Goal: Navigation & Orientation: Understand site structure

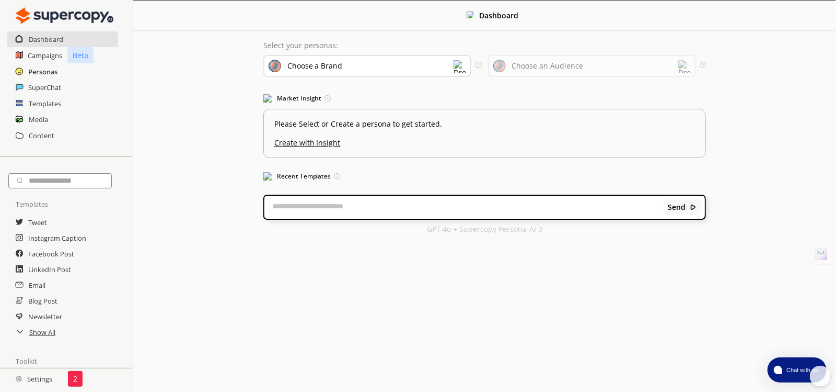
click at [43, 71] on h2 "Personas" at bounding box center [42, 72] width 29 height 16
click at [330, 210] on textarea at bounding box center [461, 207] width 397 height 10
click at [286, 176] on h3 "Recent Templates Access recently used templates for faster content creation." at bounding box center [482, 176] width 440 height 16
click at [272, 176] on h3 "Recent Templates Access recently used templates for faster content creation." at bounding box center [482, 176] width 440 height 16
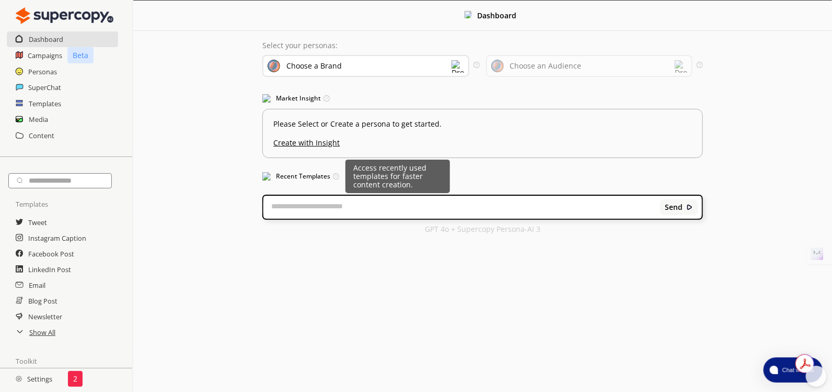
click at [335, 177] on img at bounding box center [336, 176] width 6 height 6
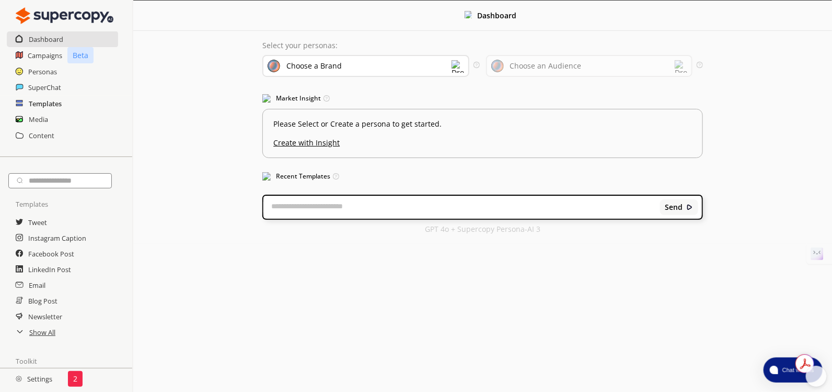
click at [41, 103] on h2 "Templates" at bounding box center [45, 104] width 33 height 16
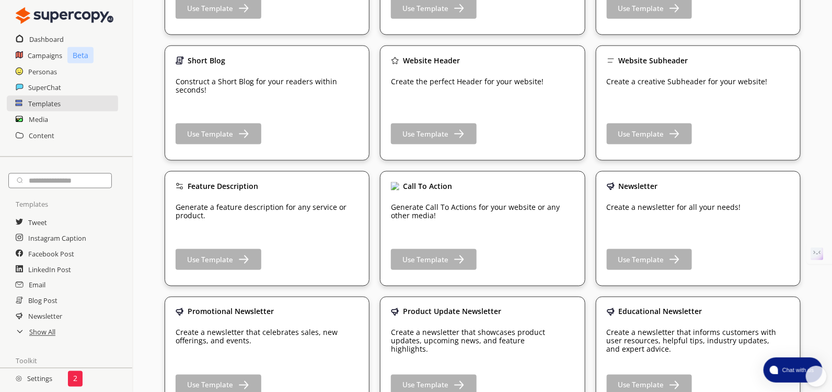
scroll to position [556, 0]
click at [43, 120] on h2 "Media" at bounding box center [39, 119] width 20 height 16
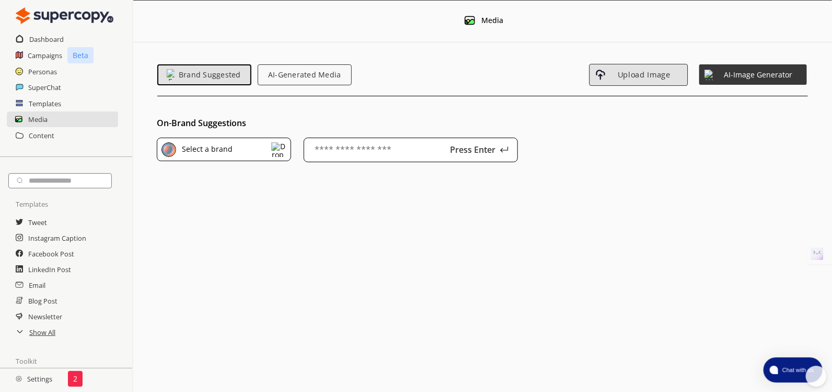
click at [648, 74] on span "Upload Image" at bounding box center [644, 74] width 76 height 9
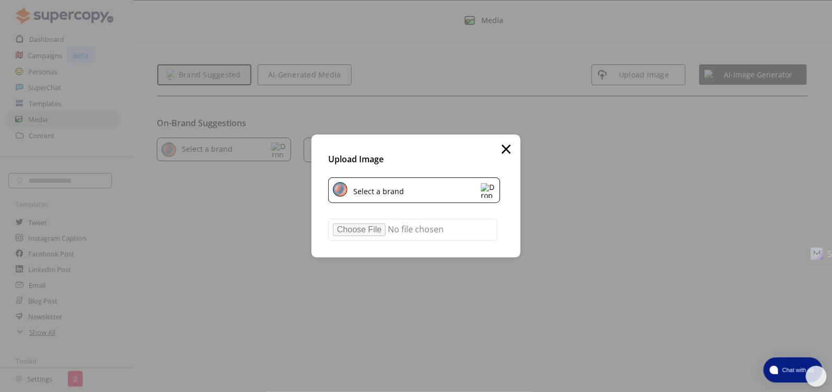
click at [375, 193] on div "Select a brand" at bounding box center [377, 190] width 54 height 11
click at [613, 148] on div "× Upload Image Select a brand Select a brand Safe-T-View Convex Mirrors Upload" at bounding box center [416, 196] width 832 height 392
click at [510, 150] on button "×" at bounding box center [506, 148] width 12 height 29
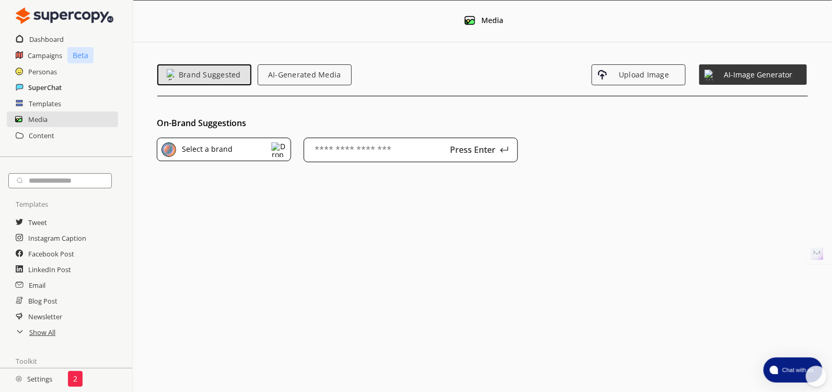
click at [43, 88] on h2 "SuperChat" at bounding box center [44, 87] width 33 height 16
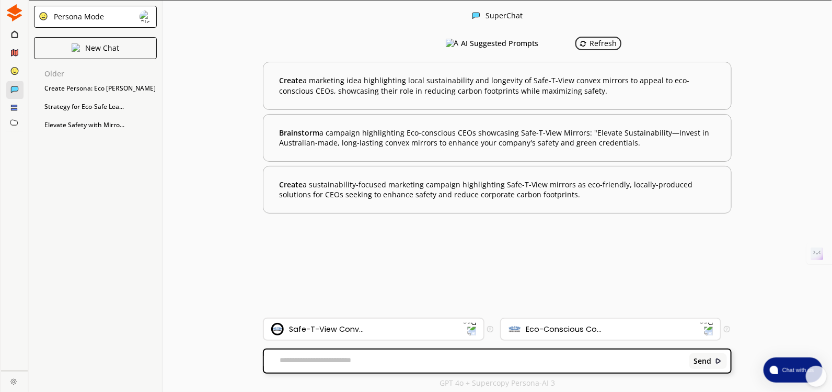
click at [587, 42] on div "Refresh" at bounding box center [599, 43] width 38 height 8
click at [12, 33] on icon at bounding box center [14, 34] width 7 height 8
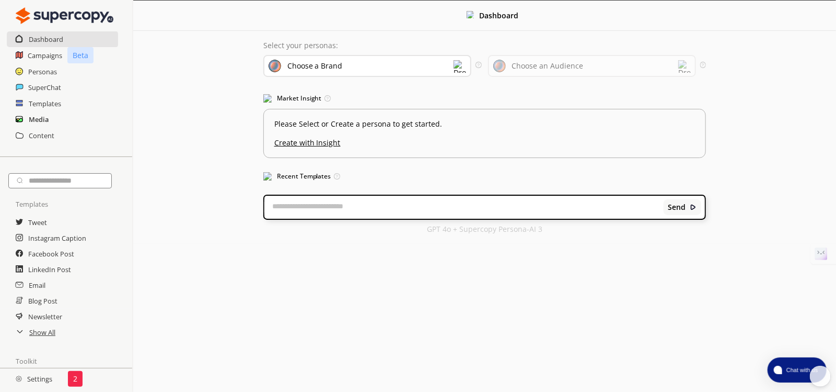
click at [37, 119] on h2 "Media" at bounding box center [39, 119] width 20 height 16
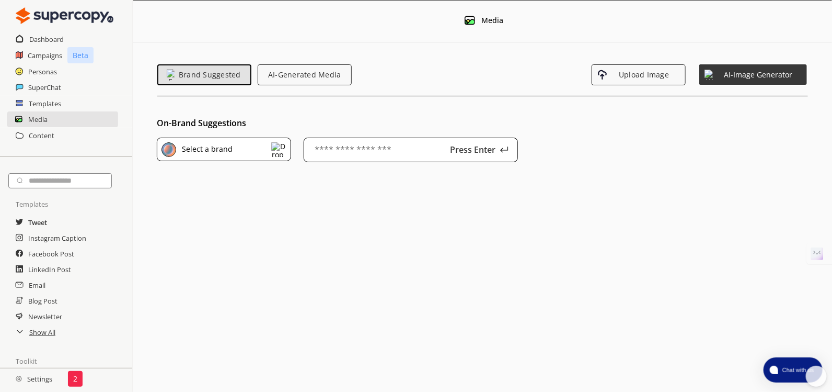
click at [37, 222] on h2 "Tweet" at bounding box center [37, 222] width 19 height 16
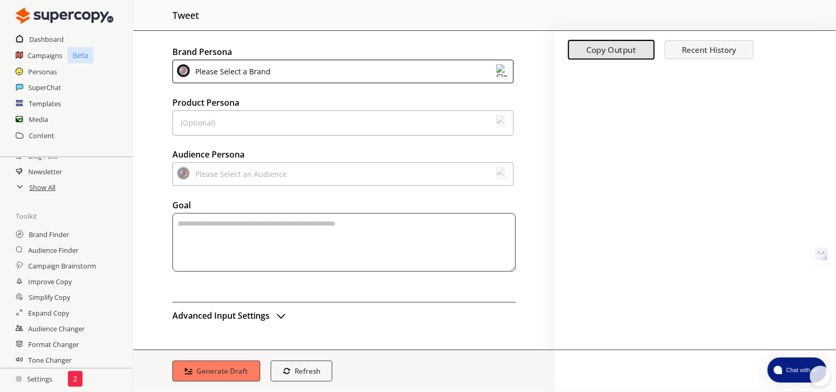
scroll to position [146, 0]
click at [52, 231] on h2 "Brand Finder" at bounding box center [50, 234] width 42 height 16
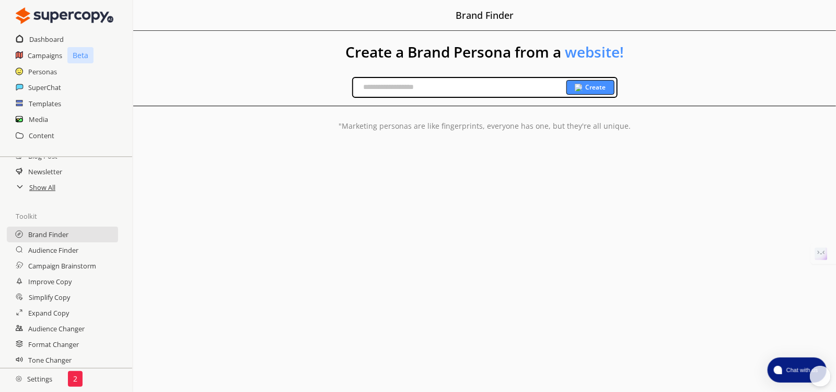
click at [358, 85] on input "text" at bounding box center [459, 87] width 213 height 16
click at [39, 246] on h2 "Audience Finder" at bounding box center [54, 250] width 52 height 16
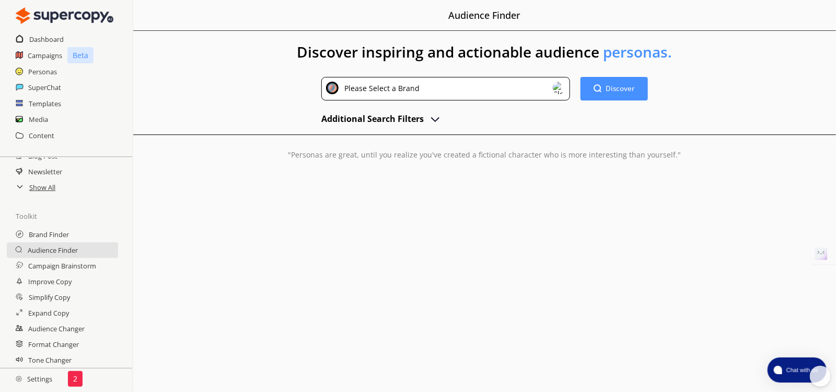
click at [351, 89] on div "Please Select a Brand" at bounding box center [380, 89] width 79 height 14
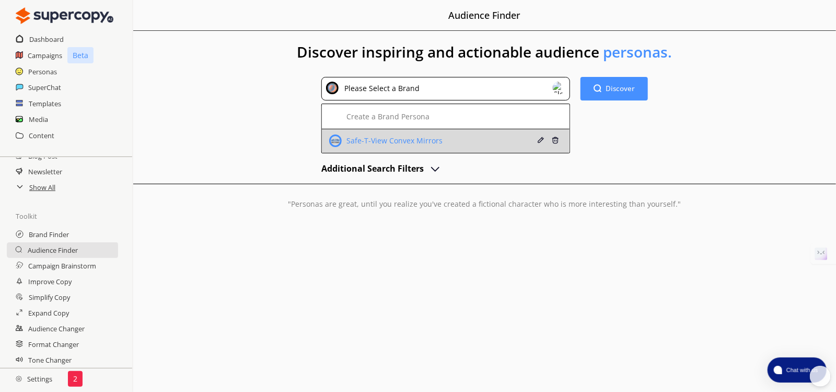
click at [362, 142] on div "Safe-T-View Convex Mirrors" at bounding box center [393, 140] width 99 height 8
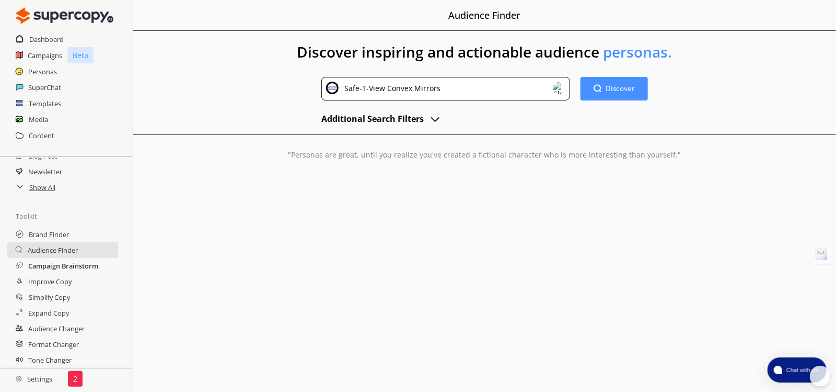
click at [55, 262] on h2 "Campaign Brainstorm" at bounding box center [63, 266] width 70 height 16
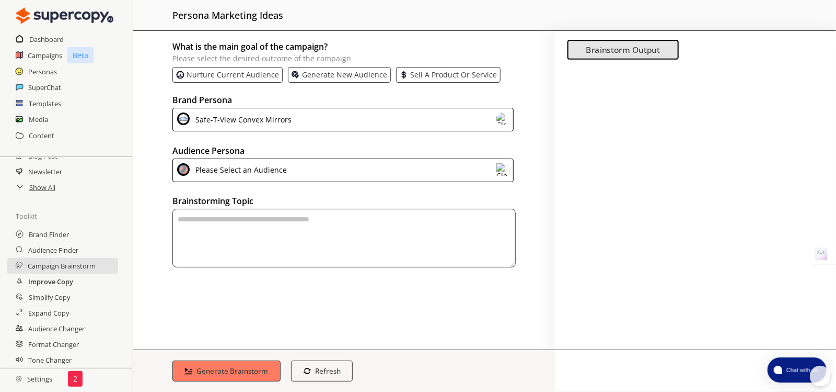
click at [49, 278] on h2 "Improve Copy" at bounding box center [50, 281] width 45 height 16
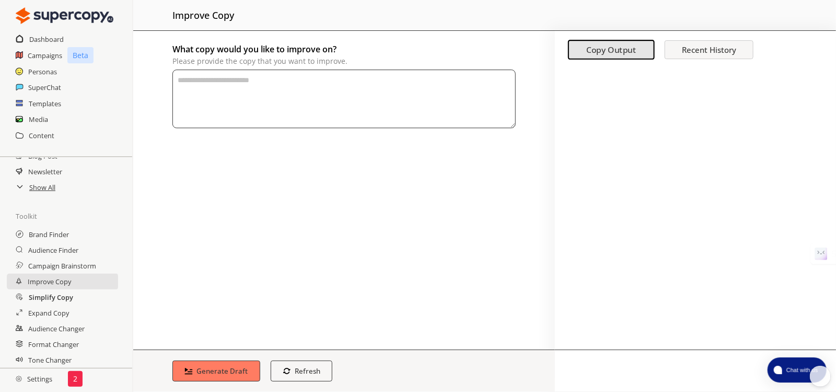
click at [45, 289] on h2 "Simplify Copy" at bounding box center [51, 297] width 44 height 16
click at [63, 330] on h2 "Audience Changer" at bounding box center [56, 328] width 57 height 16
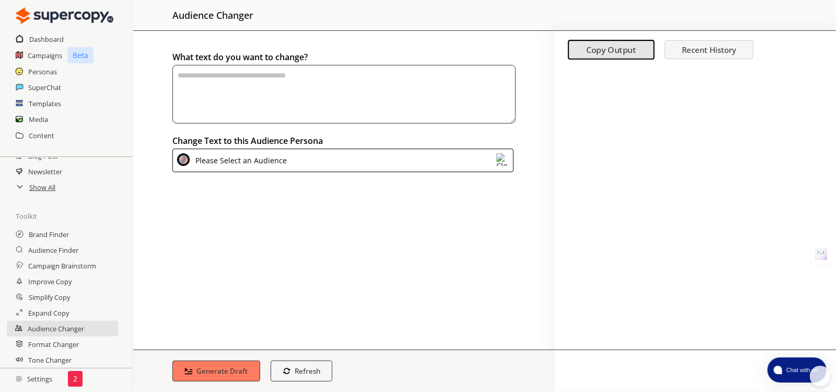
click at [499, 163] on img at bounding box center [503, 159] width 13 height 13
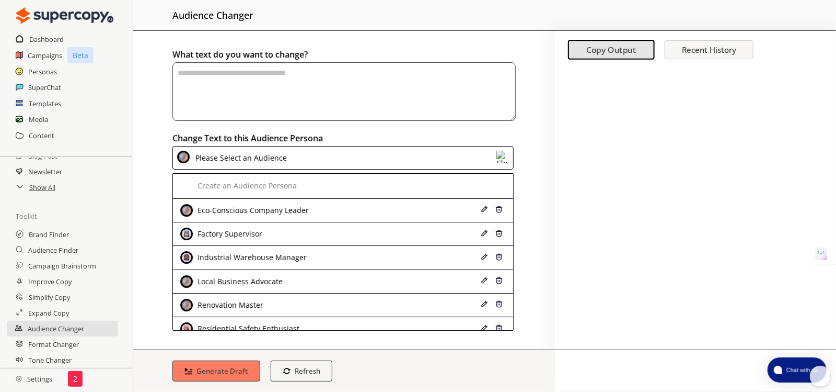
scroll to position [3, 0]
